Goal: Information Seeking & Learning: Learn about a topic

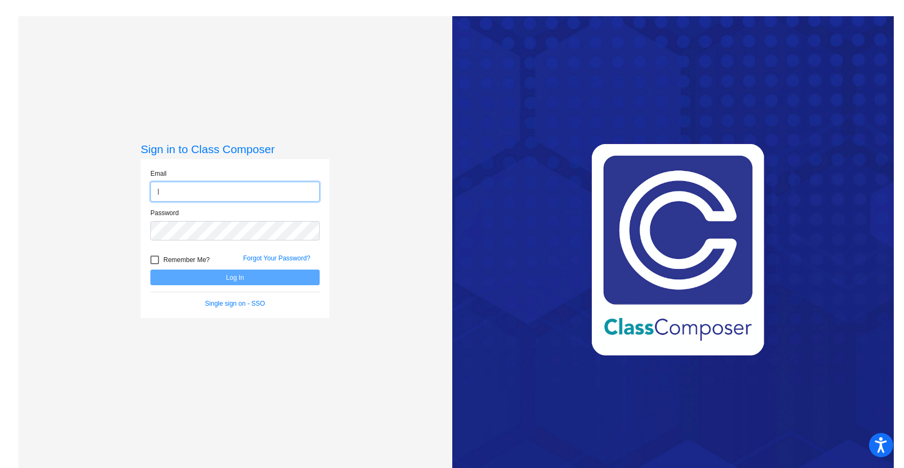
type input "[EMAIL_ADDRESS][DOMAIN_NAME]"
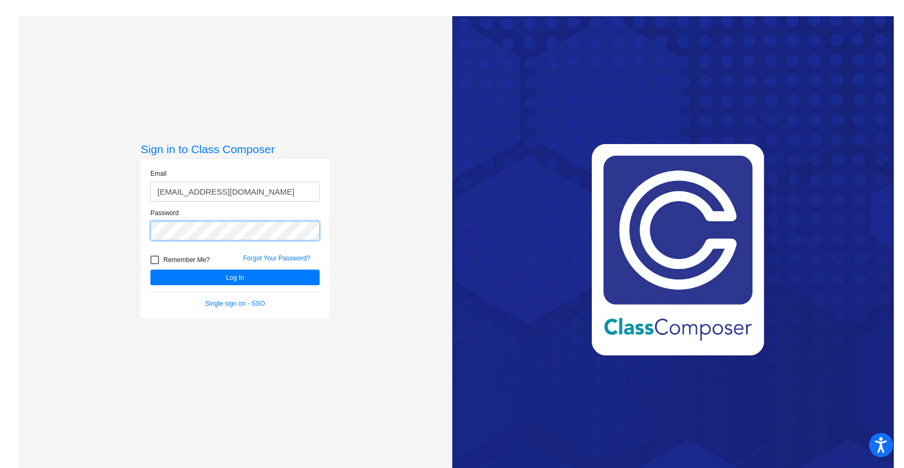
click at [150, 269] on button "Log In" at bounding box center [234, 277] width 169 height 16
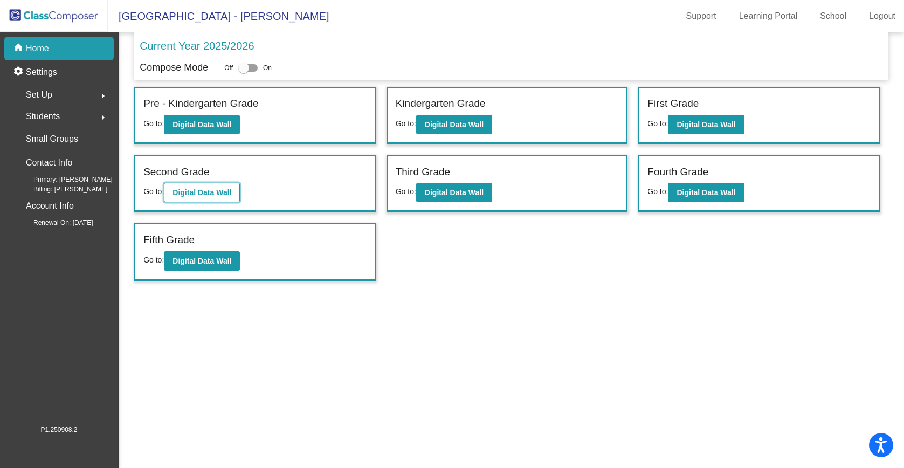
click at [226, 194] on b "Digital Data Wall" at bounding box center [201, 192] width 59 height 9
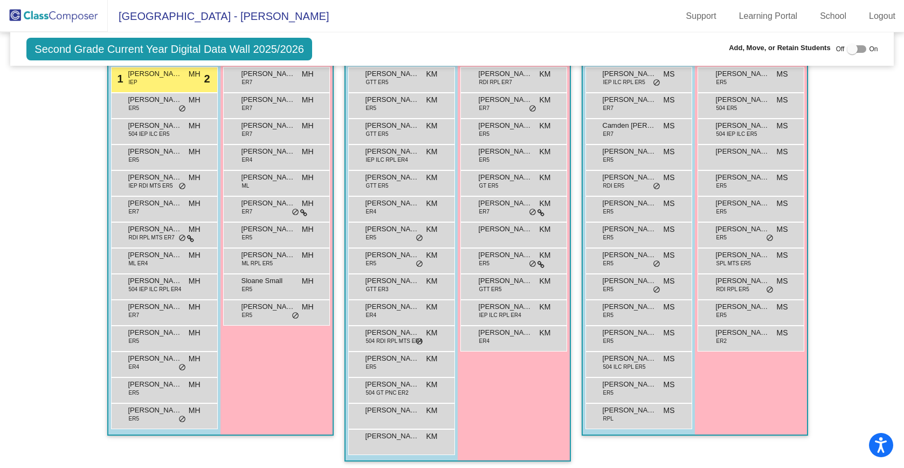
scroll to position [246, 0]
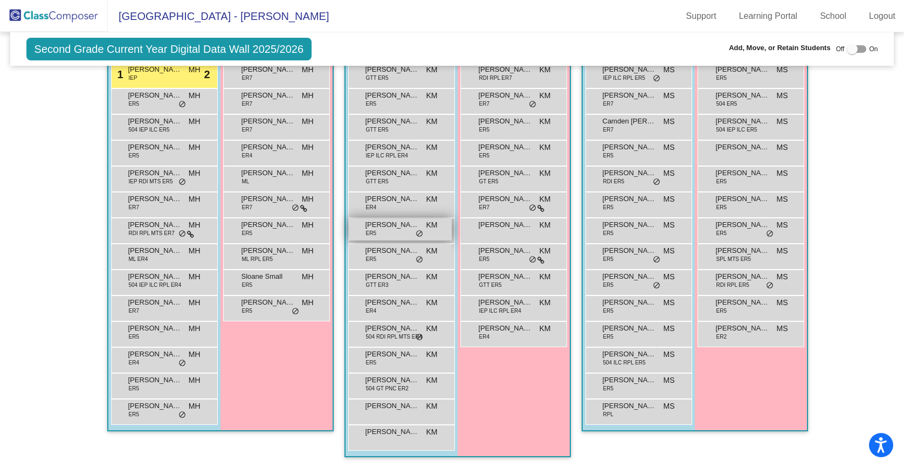
click at [384, 226] on span "[PERSON_NAME]" at bounding box center [392, 224] width 54 height 11
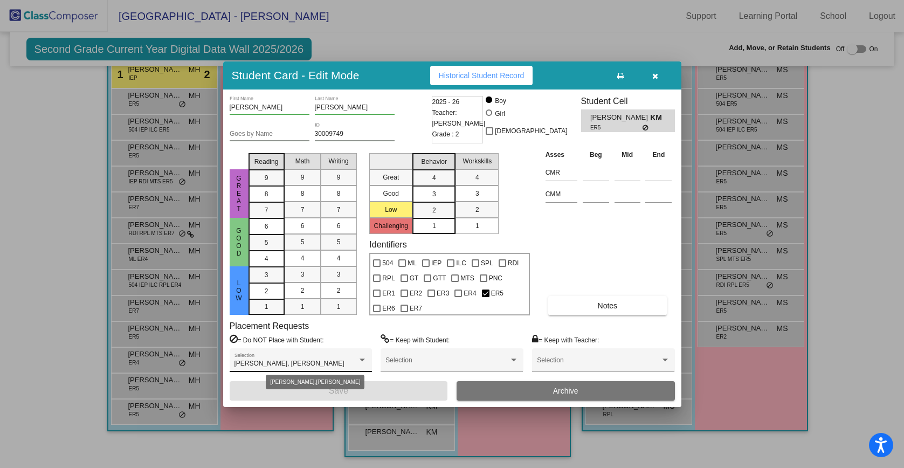
click at [365, 359] on div at bounding box center [362, 360] width 10 height 8
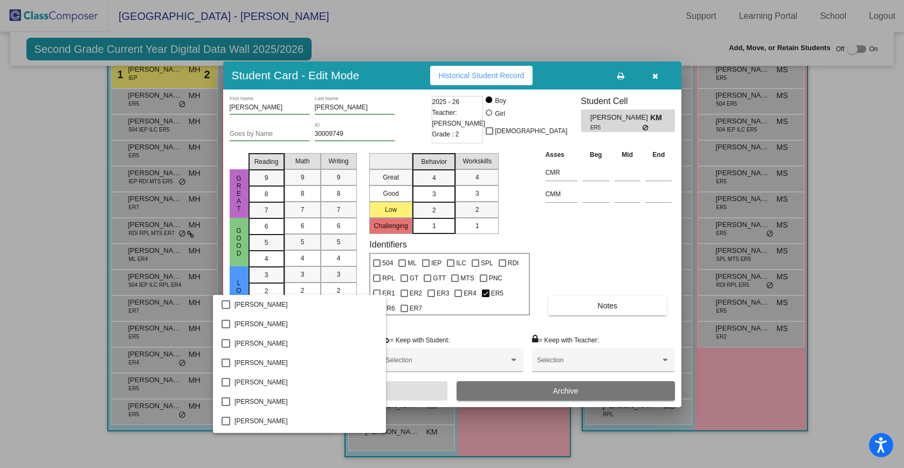
scroll to position [367, 0]
click at [626, 230] on div at bounding box center [452, 234] width 904 height 468
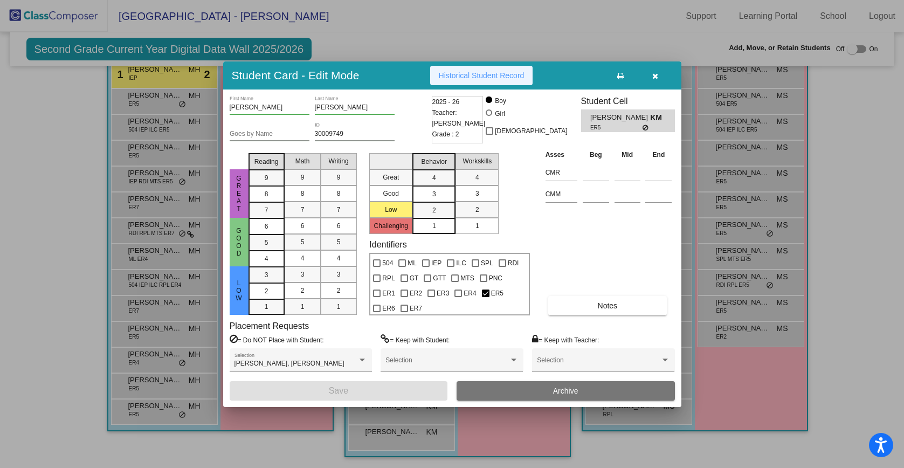
click at [496, 74] on span "Historical Student Record" at bounding box center [482, 75] width 86 height 9
click at [656, 78] on icon "button" at bounding box center [655, 76] width 6 height 8
